Goal: Task Accomplishment & Management: Manage account settings

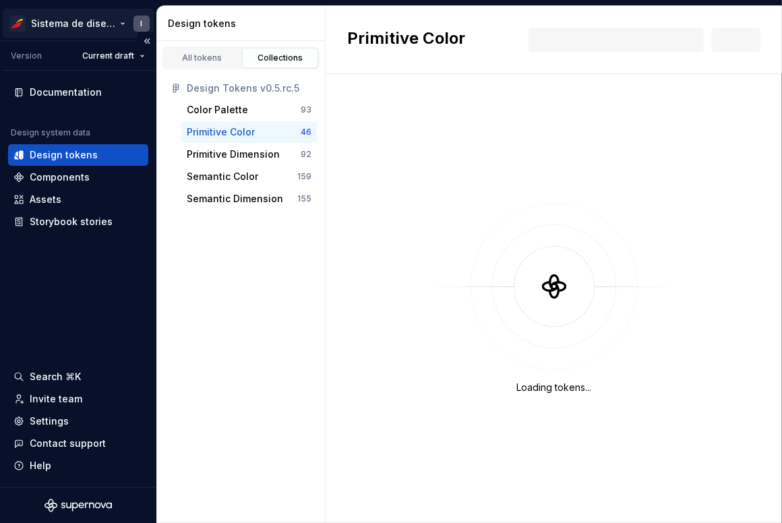
click at [116, 22] on html "Sistema de diseño Iberia I Version Current draft Documentation Design system da…" at bounding box center [391, 261] width 782 height 523
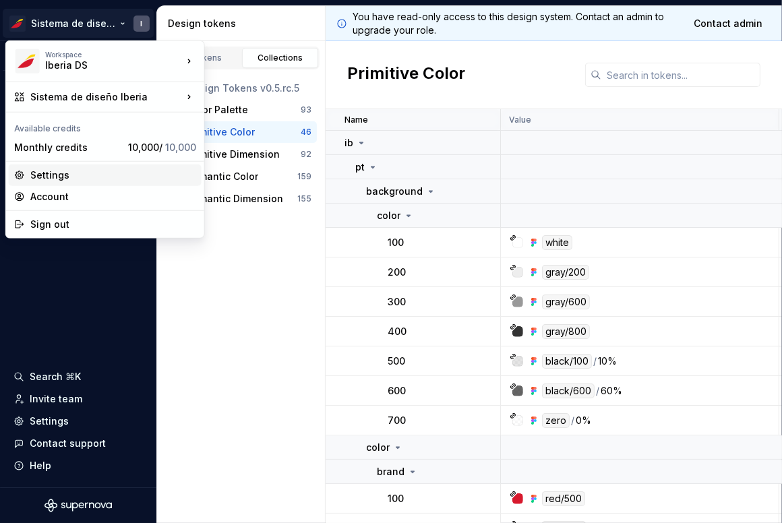
click at [77, 171] on div "Settings" at bounding box center [113, 175] width 166 height 13
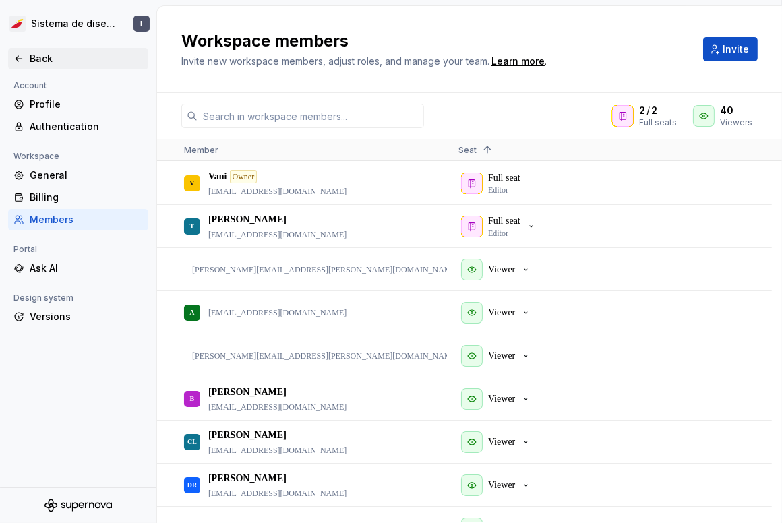
click at [32, 55] on div "Back" at bounding box center [86, 58] width 113 height 13
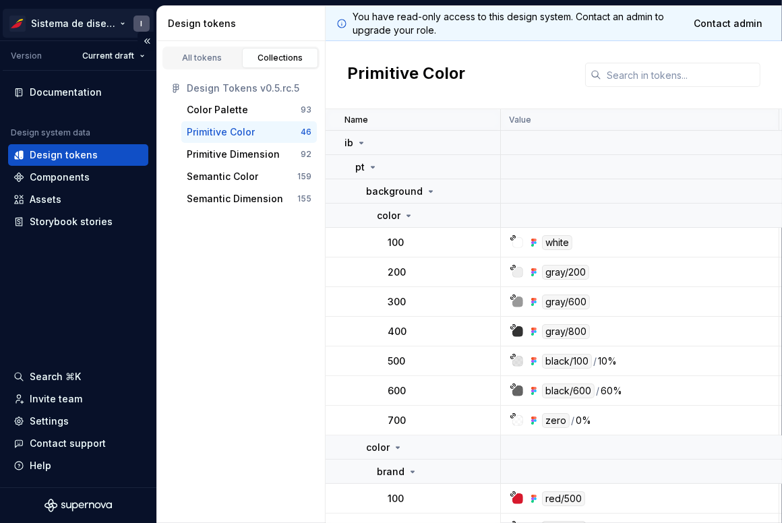
click at [141, 18] on html "Sistema de diseño Iberia I Version Current draft Documentation Design system da…" at bounding box center [391, 261] width 782 height 523
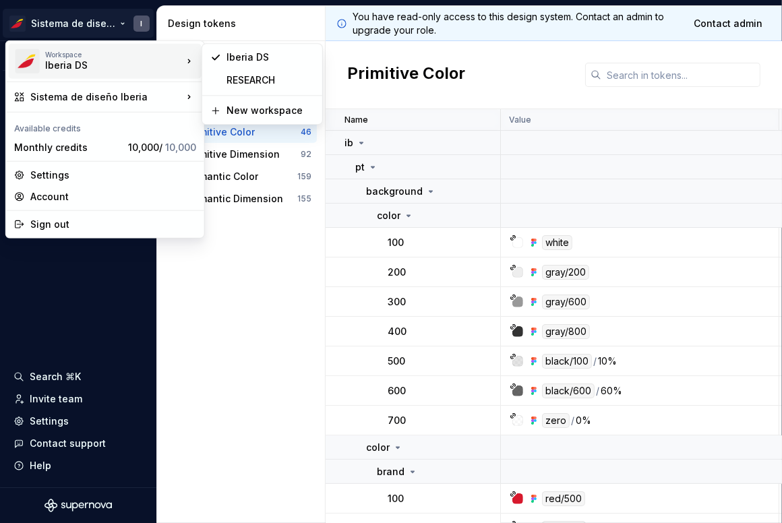
click at [264, 325] on html "Sistema de diseño Iberia I Version Current draft Documentation Design system da…" at bounding box center [391, 261] width 782 height 523
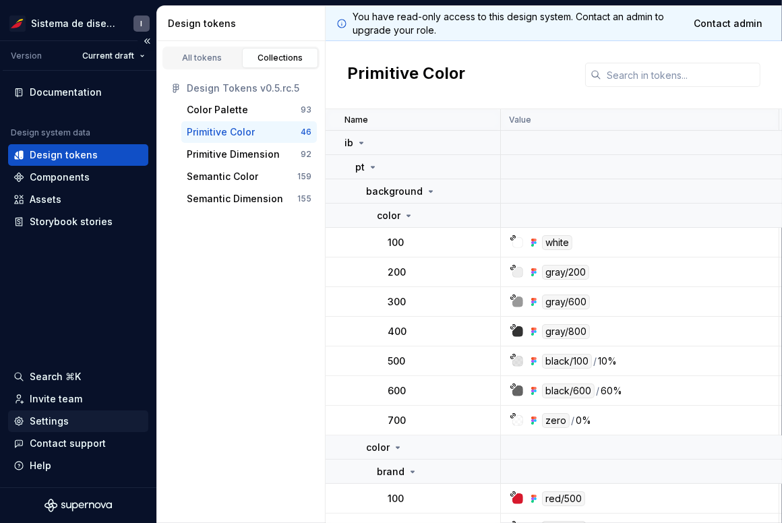
click at [59, 423] on div "Settings" at bounding box center [49, 421] width 39 height 13
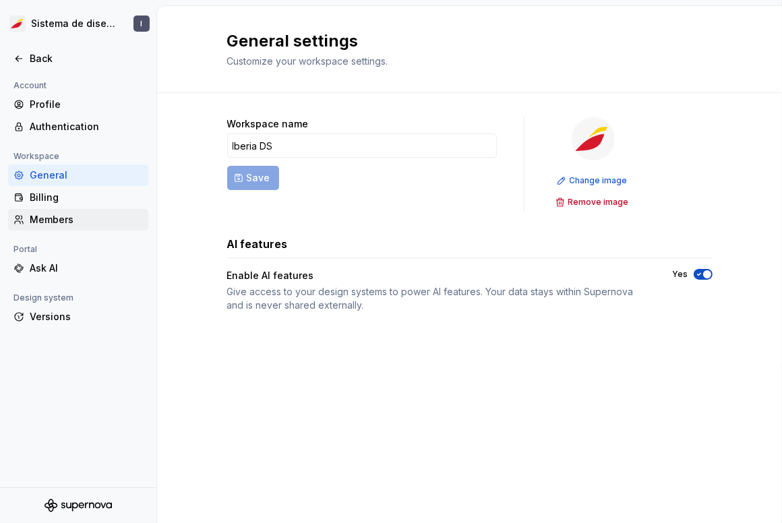
click at [56, 216] on div "Members" at bounding box center [86, 219] width 113 height 13
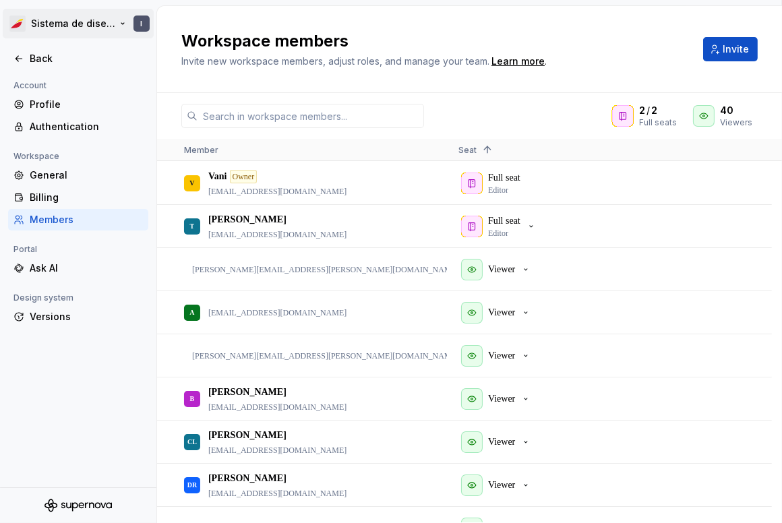
click at [76, 23] on html "Sistema de diseño Iberia I Back Account Profile Authentication Workspace Genera…" at bounding box center [391, 261] width 782 height 523
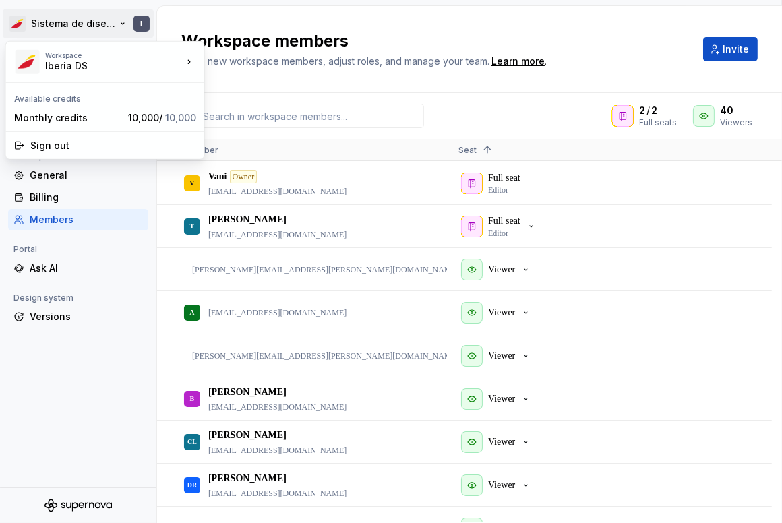
click at [610, 28] on html "Sistema de diseño Iberia I Back Account Profile Authentication Workspace Genera…" at bounding box center [391, 261] width 782 height 523
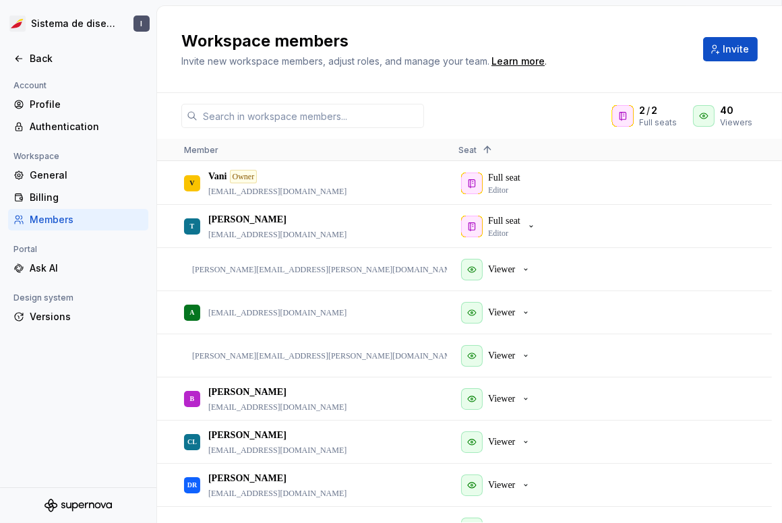
click at [631, 29] on div "Workspace members Invite new workspace members, adjust roles, and manage your t…" at bounding box center [469, 49] width 625 height 87
click at [22, 60] on icon at bounding box center [18, 58] width 11 height 11
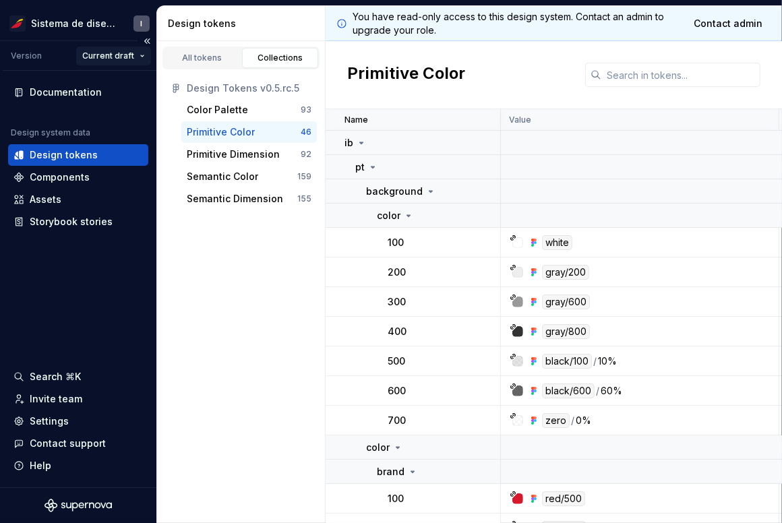
click at [137, 51] on html "Sistema de diseño Iberia I Version Current draft Documentation Design system da…" at bounding box center [391, 261] width 782 height 523
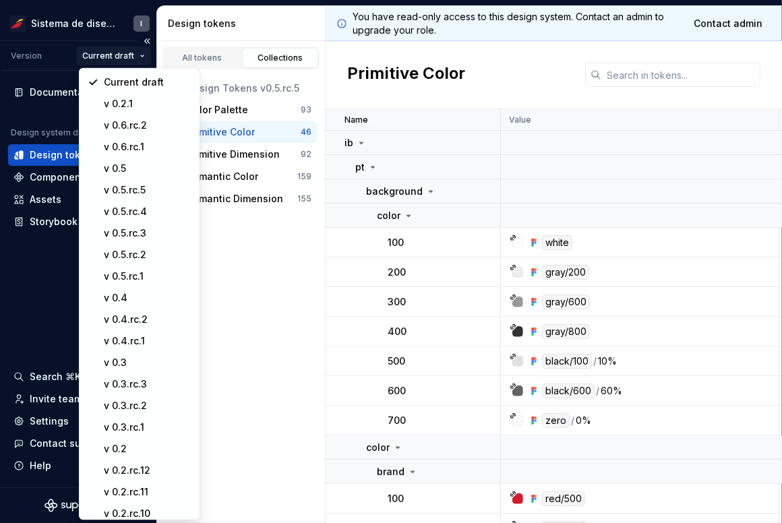
click at [137, 51] on html "Sistema de diseño Iberia I Version Current draft Documentation Design system da…" at bounding box center [391, 261] width 782 height 523
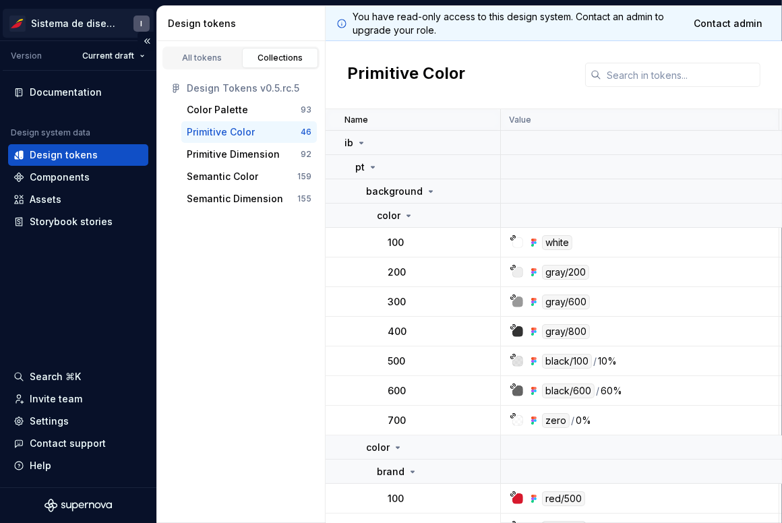
click at [81, 26] on html "Sistema de diseño Iberia I Version Current draft Documentation Design system da…" at bounding box center [391, 261] width 782 height 523
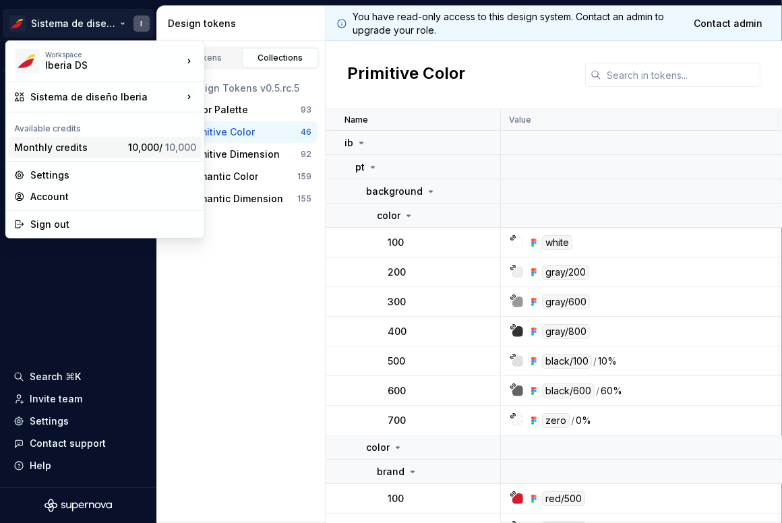
click at [62, 145] on div "Monthly credits" at bounding box center [68, 147] width 109 height 13
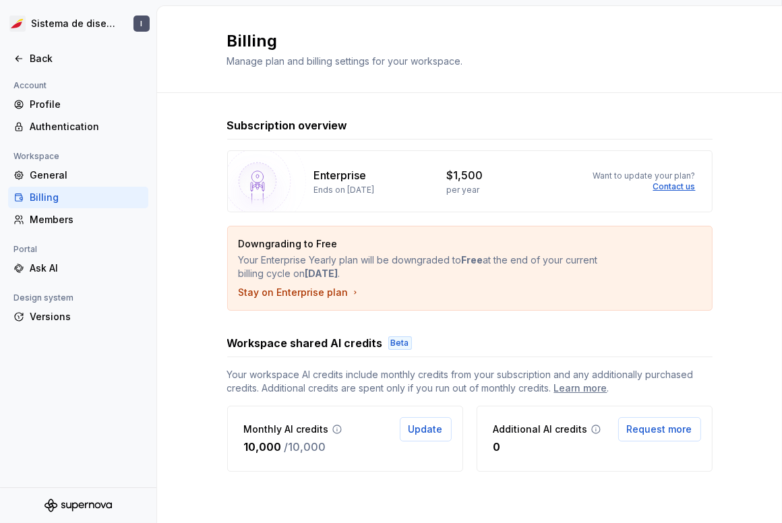
click at [334, 430] on icon at bounding box center [337, 429] width 11 height 11
click at [590, 386] on div "Learn more" at bounding box center [580, 388] width 53 height 13
